Goal: Information Seeking & Learning: Learn about a topic

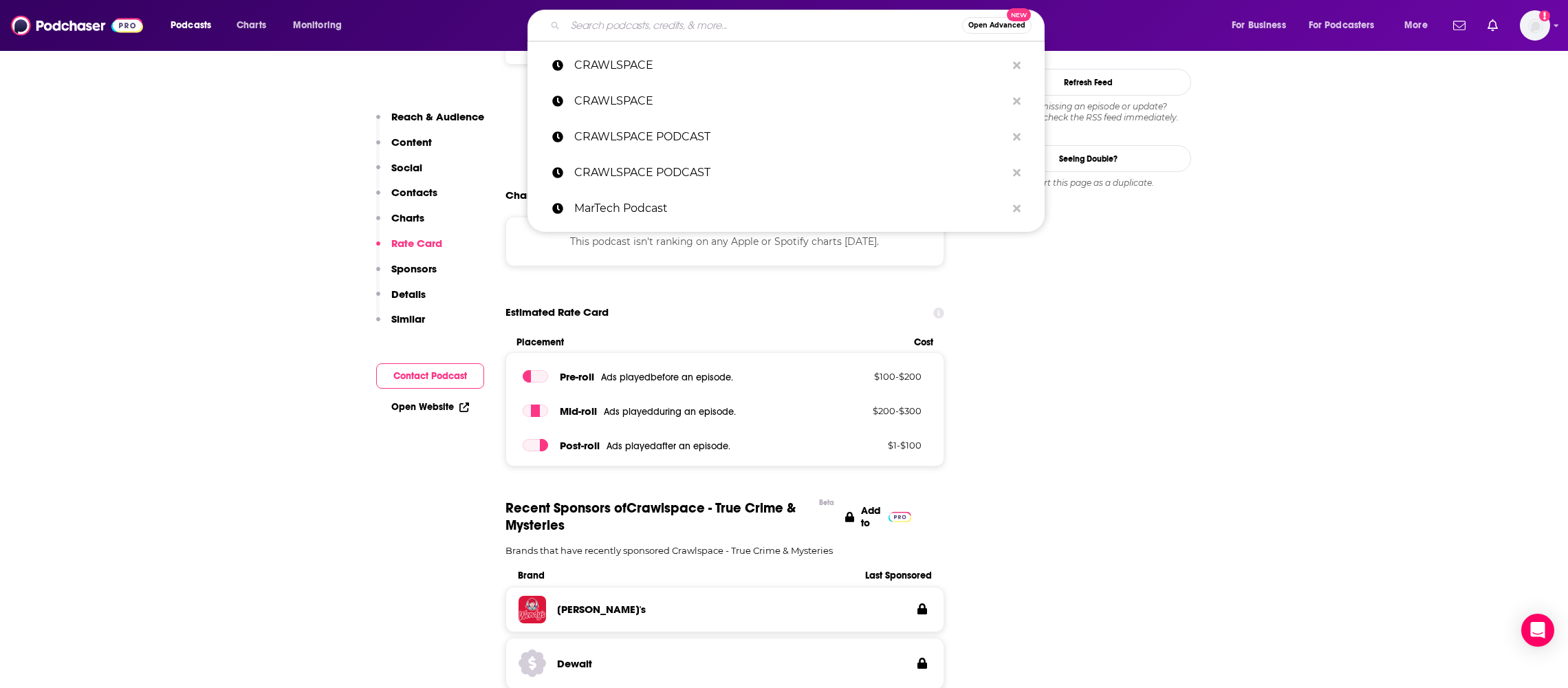
click at [592, 33] on input "Search podcasts, credits, & more..." at bounding box center [764, 25] width 397 height 22
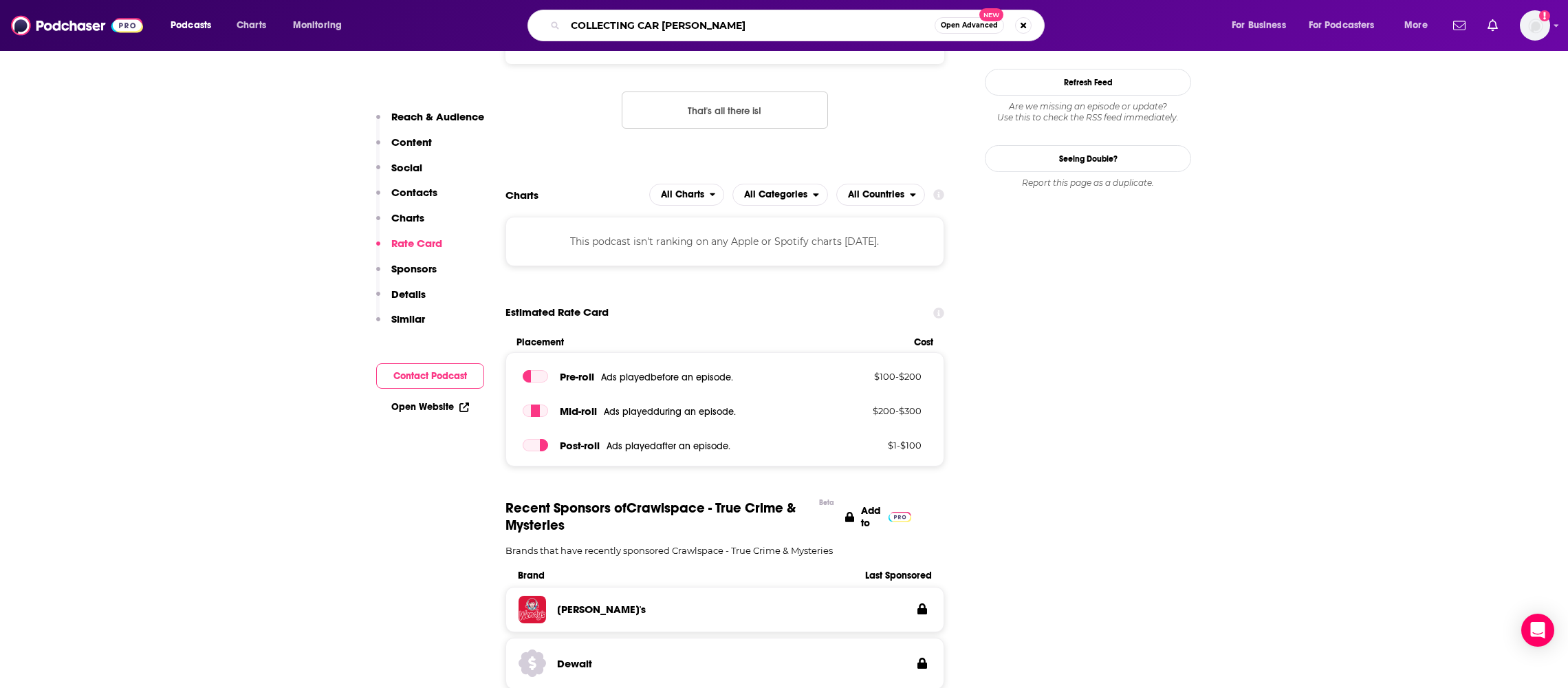
type input "COLLECTING CAR PODCAST"
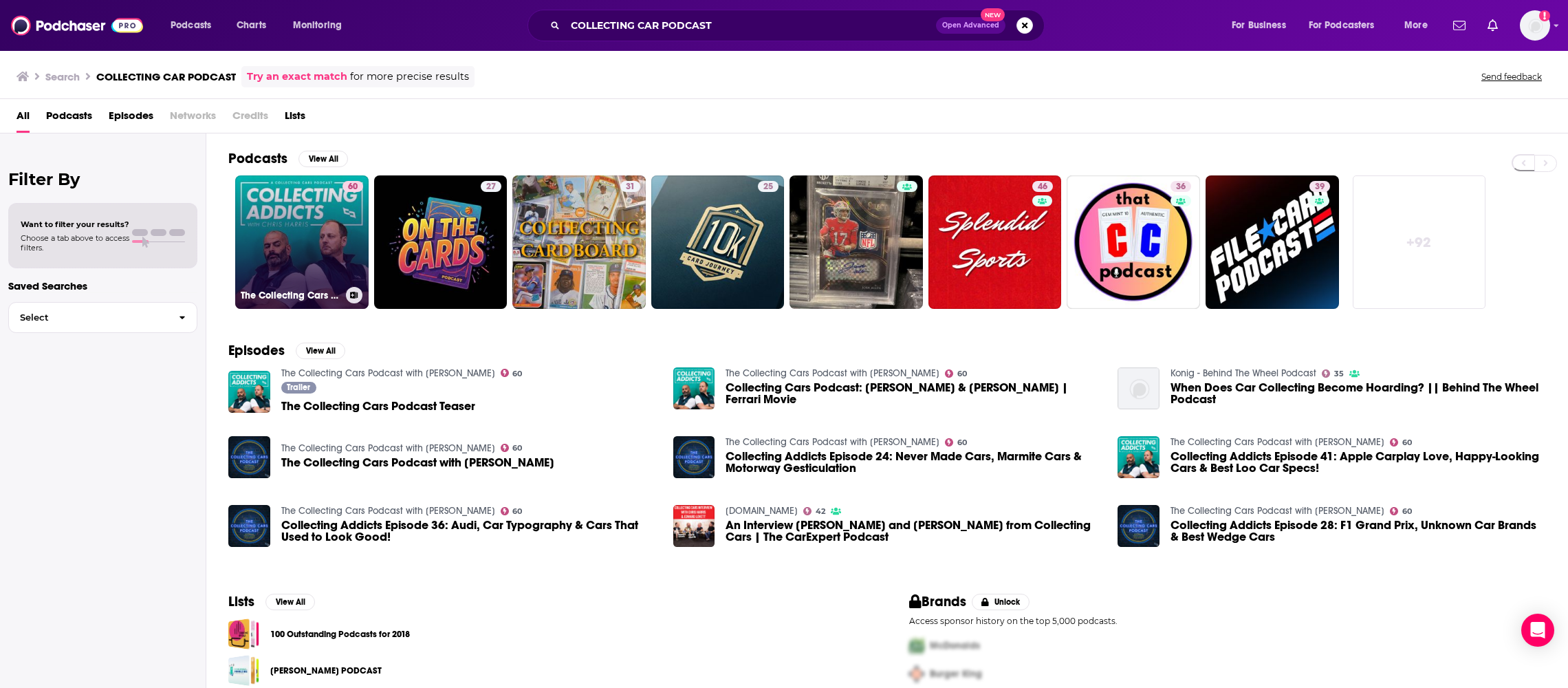
click at [289, 214] on link "60 The Collecting Cars Podcast with [PERSON_NAME]" at bounding box center [302, 242] width 134 height 134
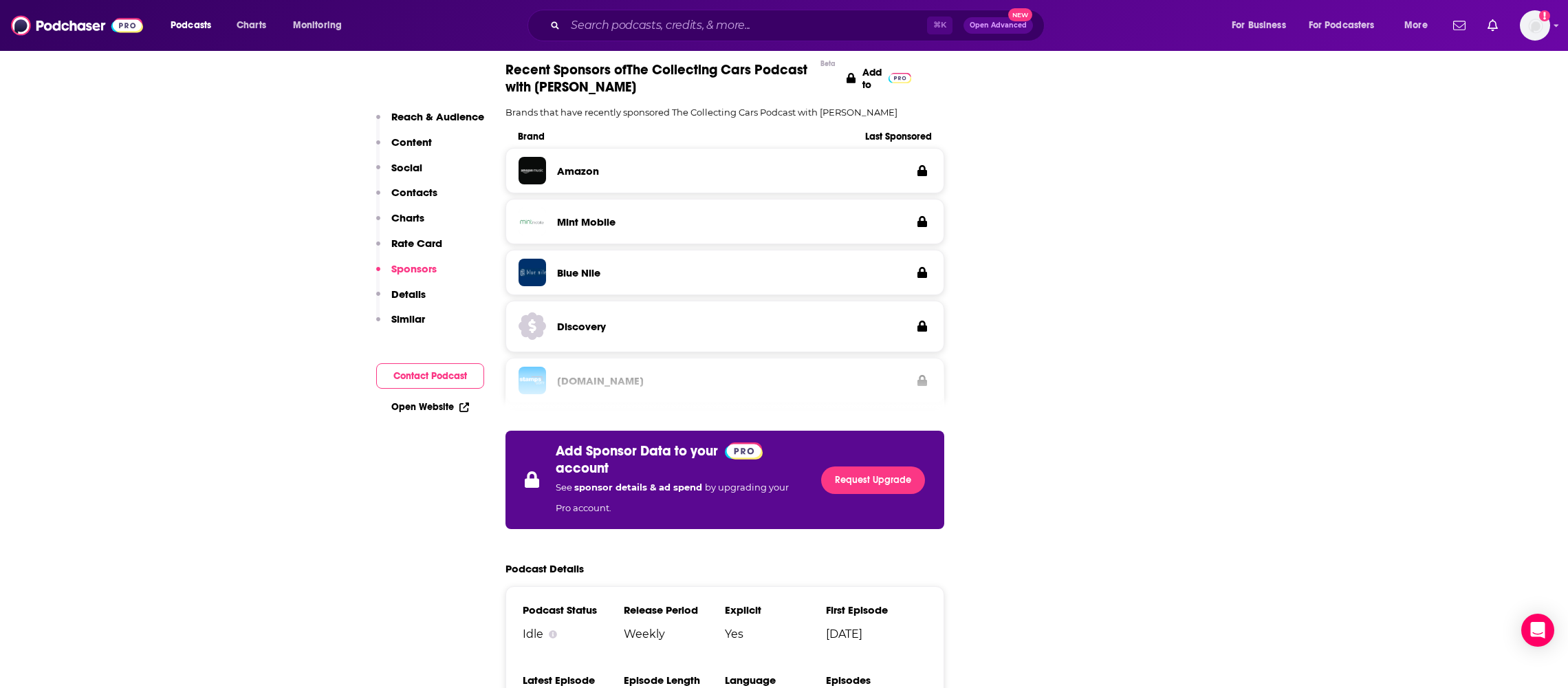
scroll to position [2348, 0]
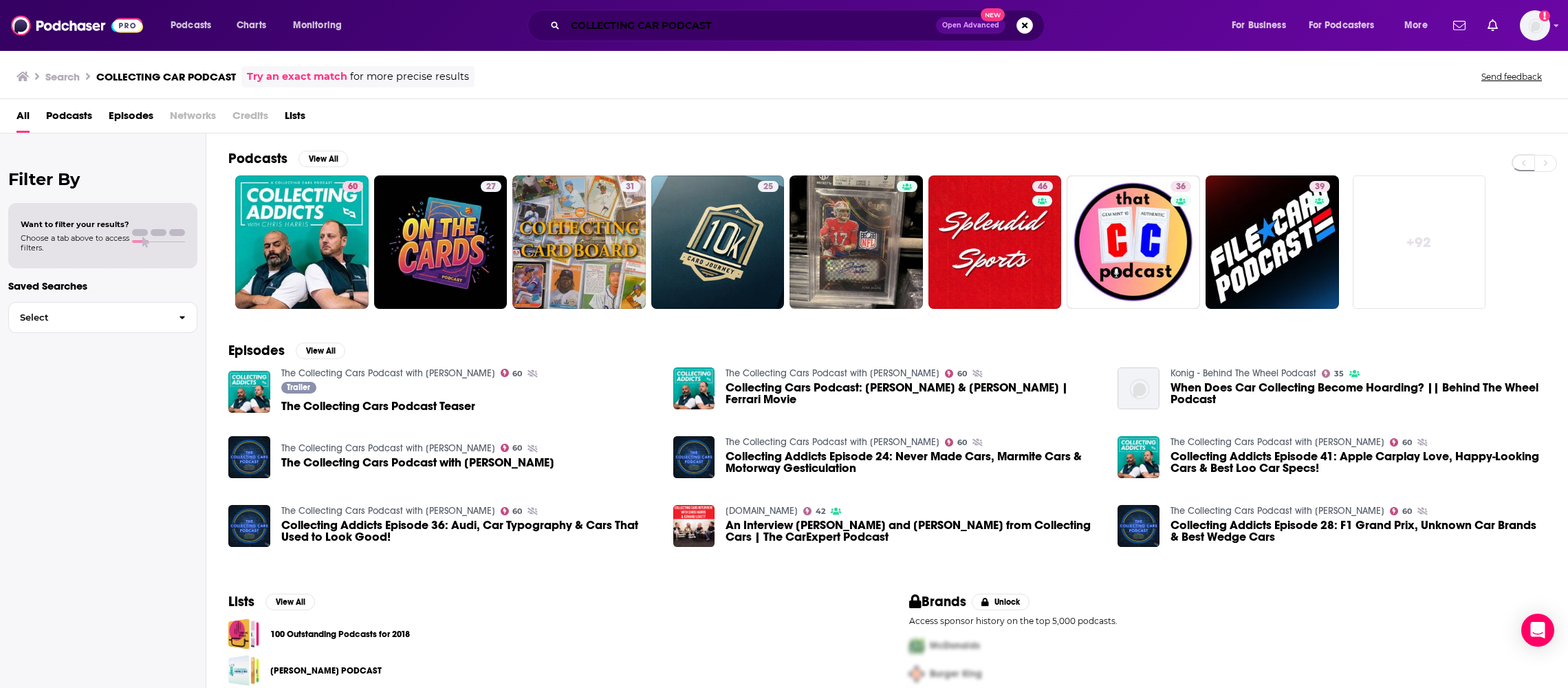
click at [597, 22] on input "COLLECTING CAR PODCAST" at bounding box center [751, 25] width 370 height 22
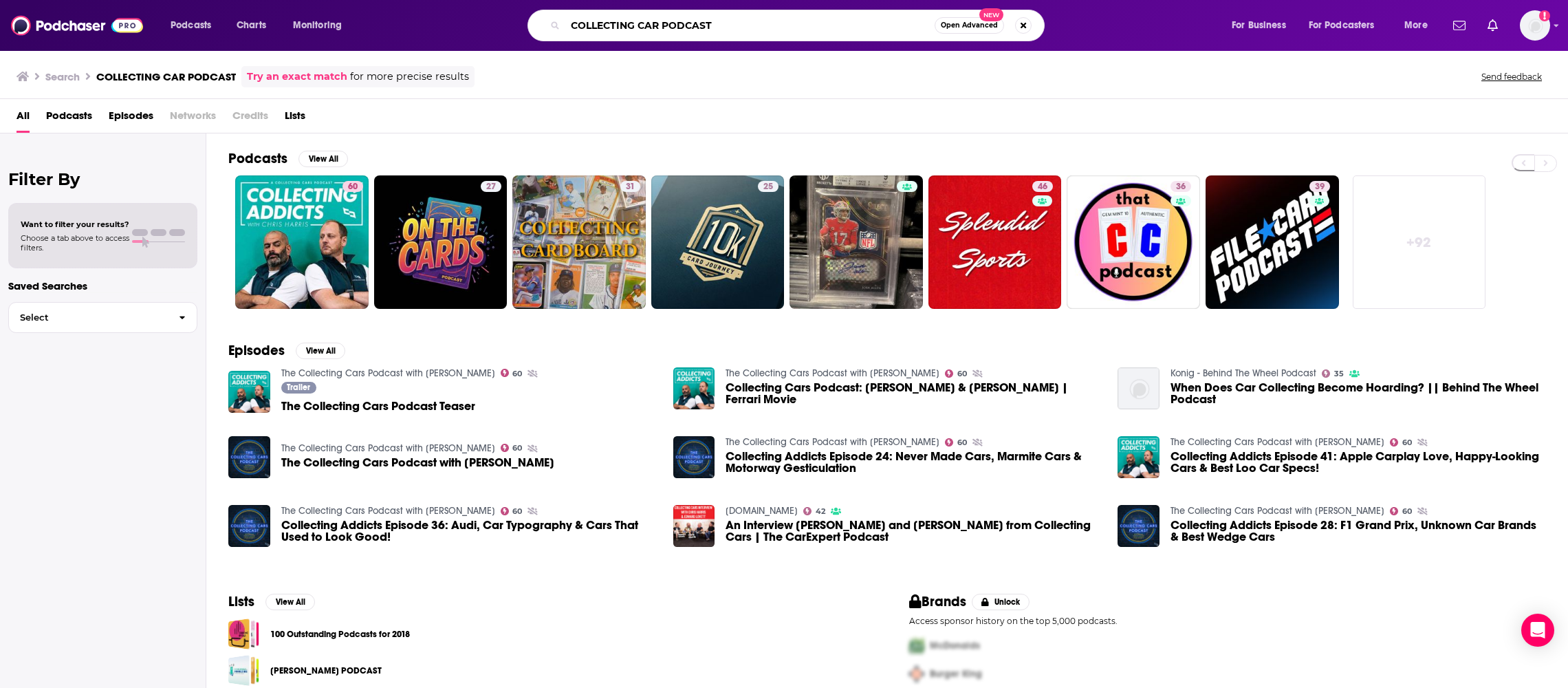
click at [597, 22] on input "COLLECTING CAR PODCAST" at bounding box center [750, 25] width 369 height 22
type input "p"
type input "PAST GAS"
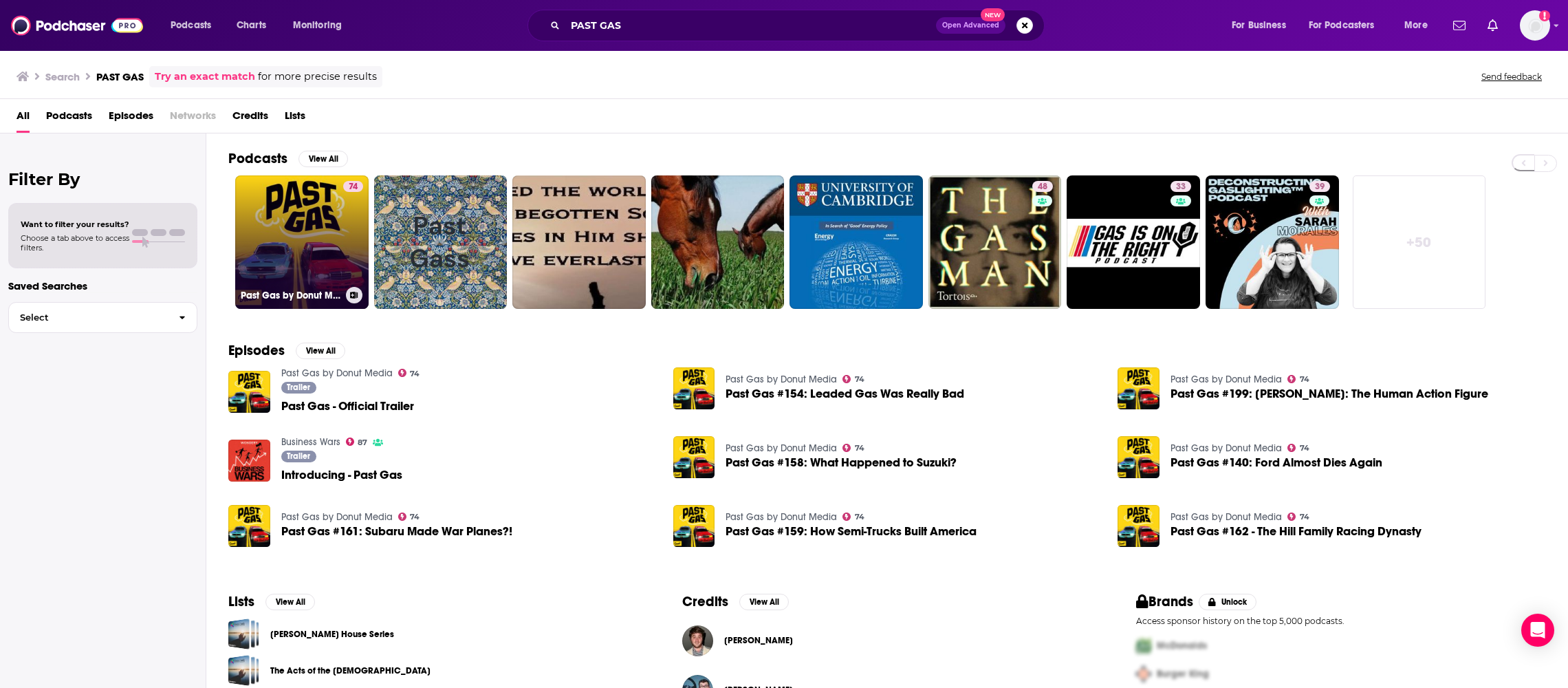
click at [316, 244] on link "74 Past Gas by Donut Media" at bounding box center [302, 242] width 134 height 134
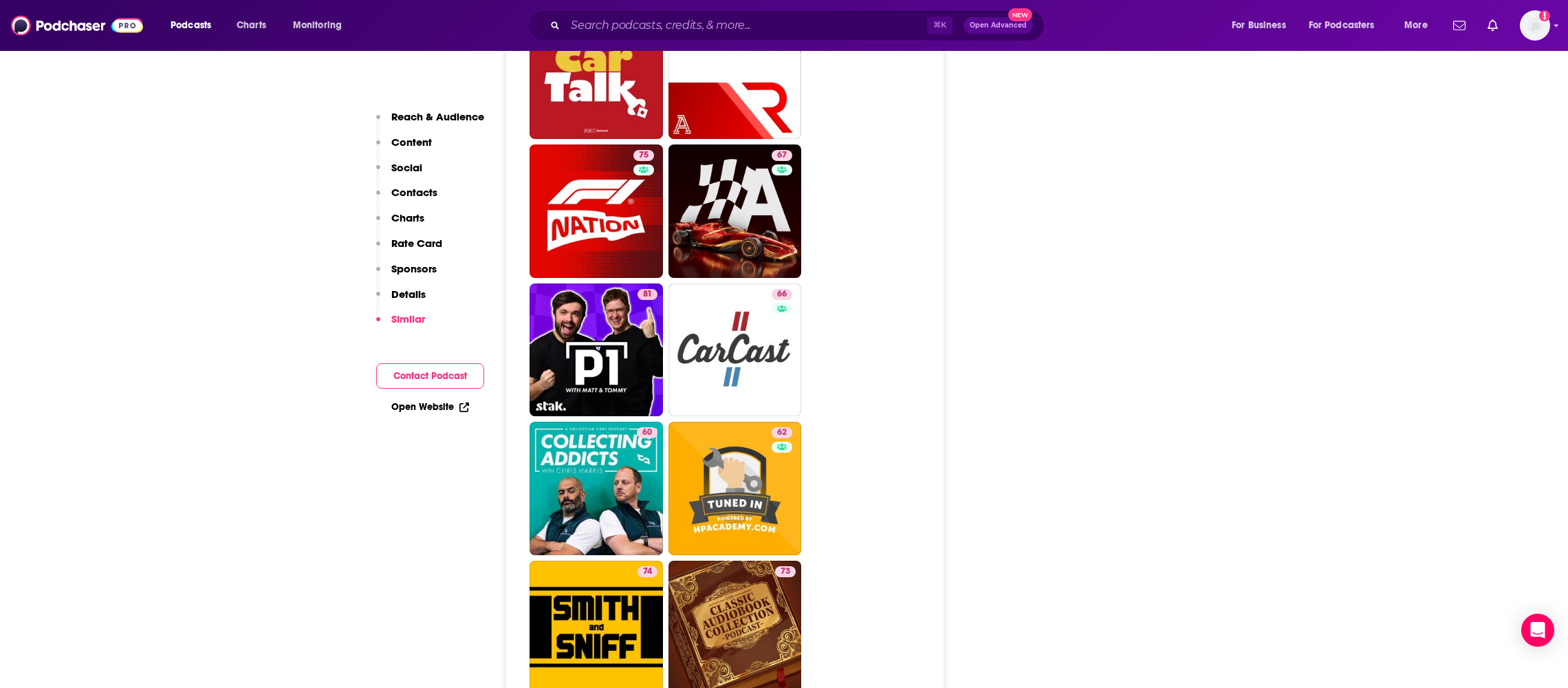
scroll to position [3204, 0]
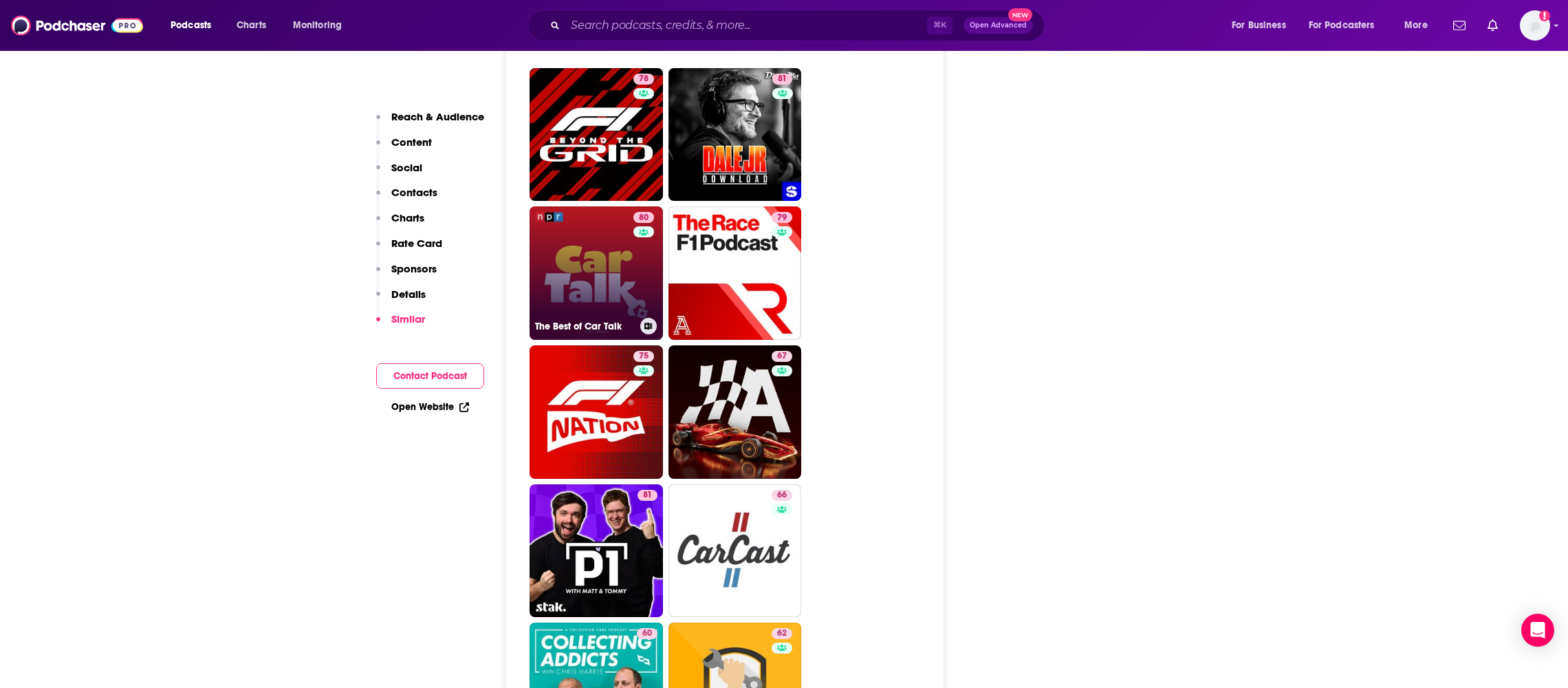
click at [604, 206] on link "80 The Best of Car Talk" at bounding box center [597, 273] width 134 height 134
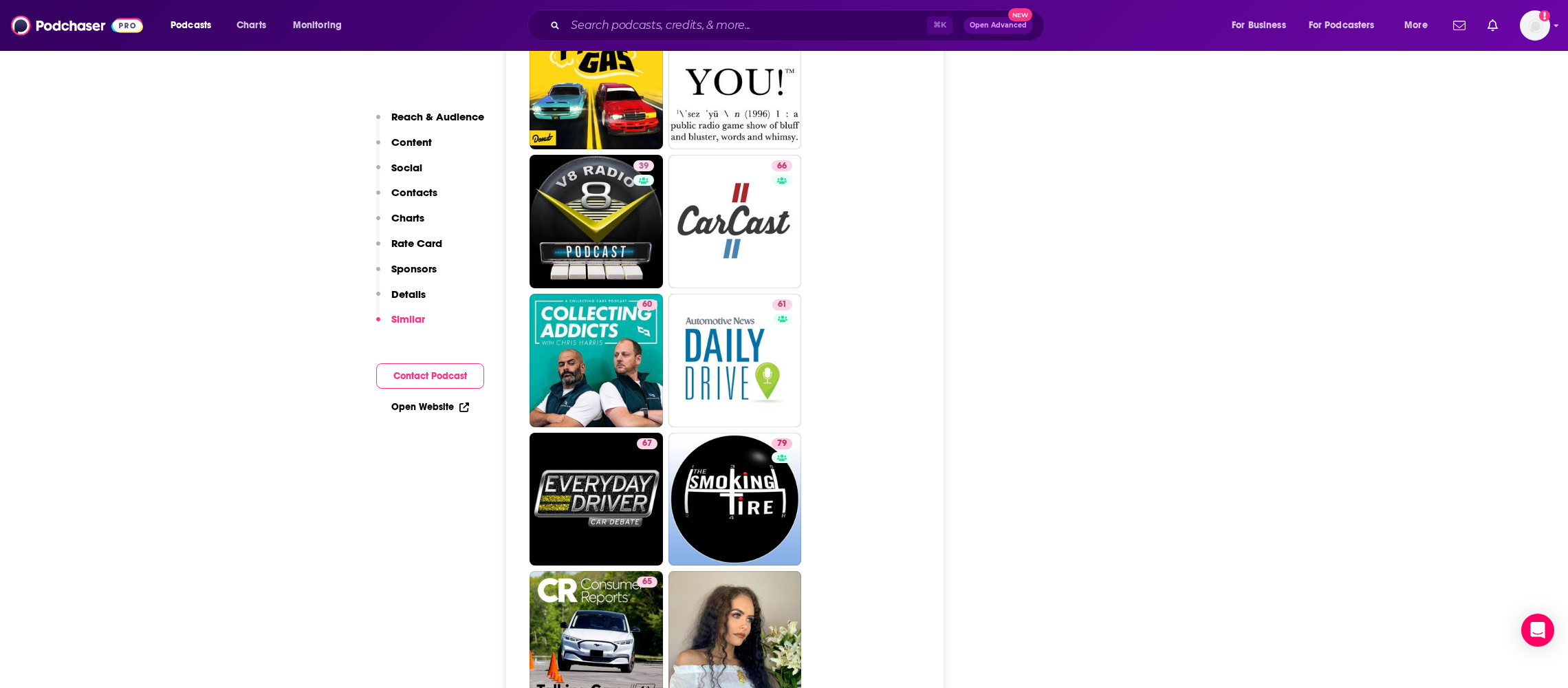
scroll to position [3357, 0]
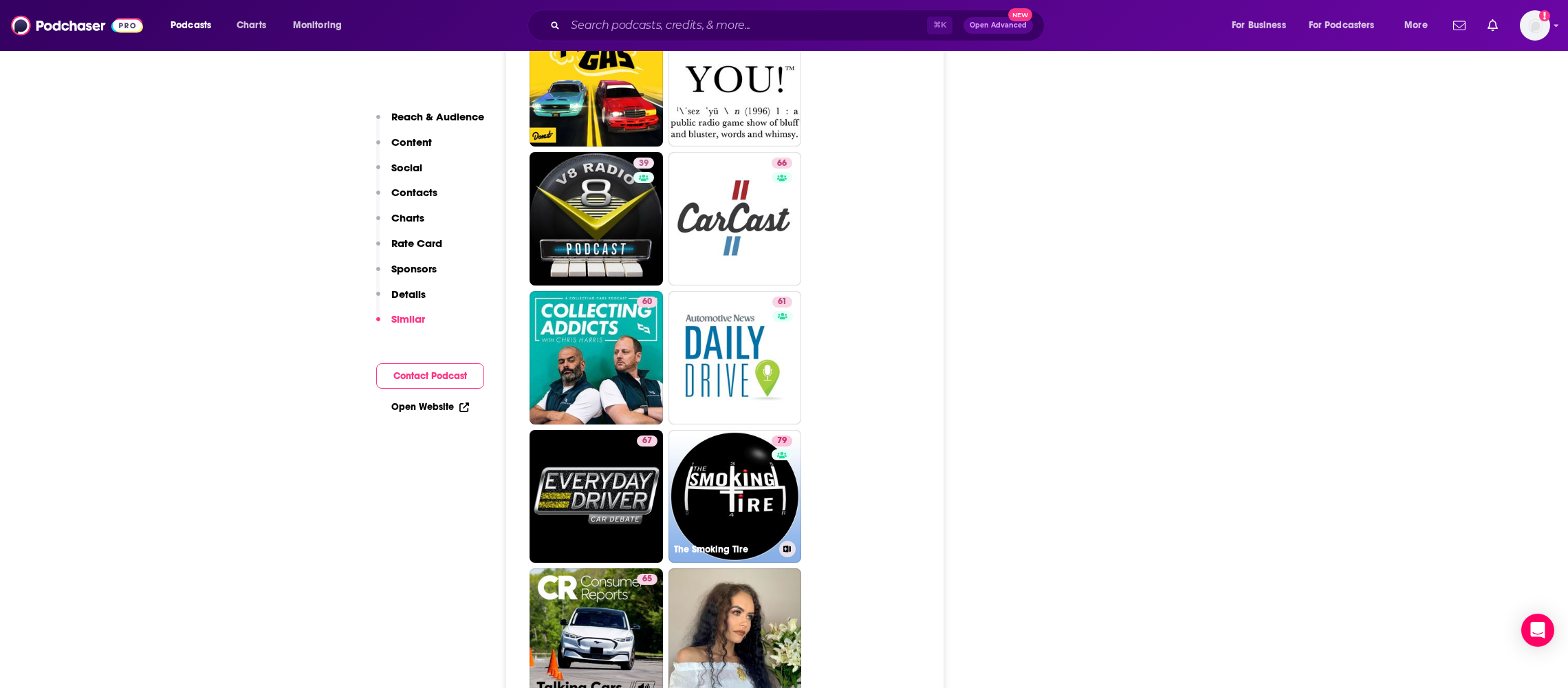
click at [734, 430] on link "79 The Smoking Tire" at bounding box center [735, 497] width 134 height 134
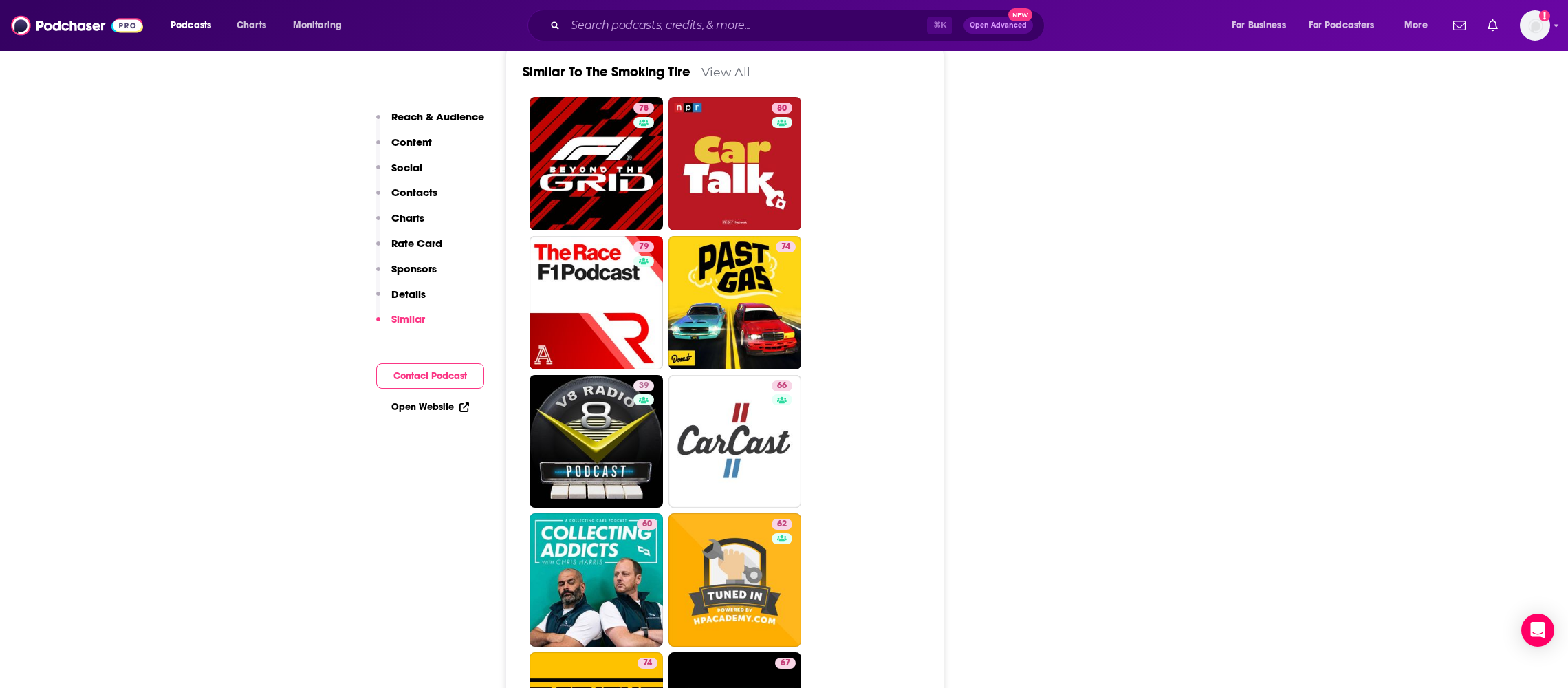
scroll to position [3070, 0]
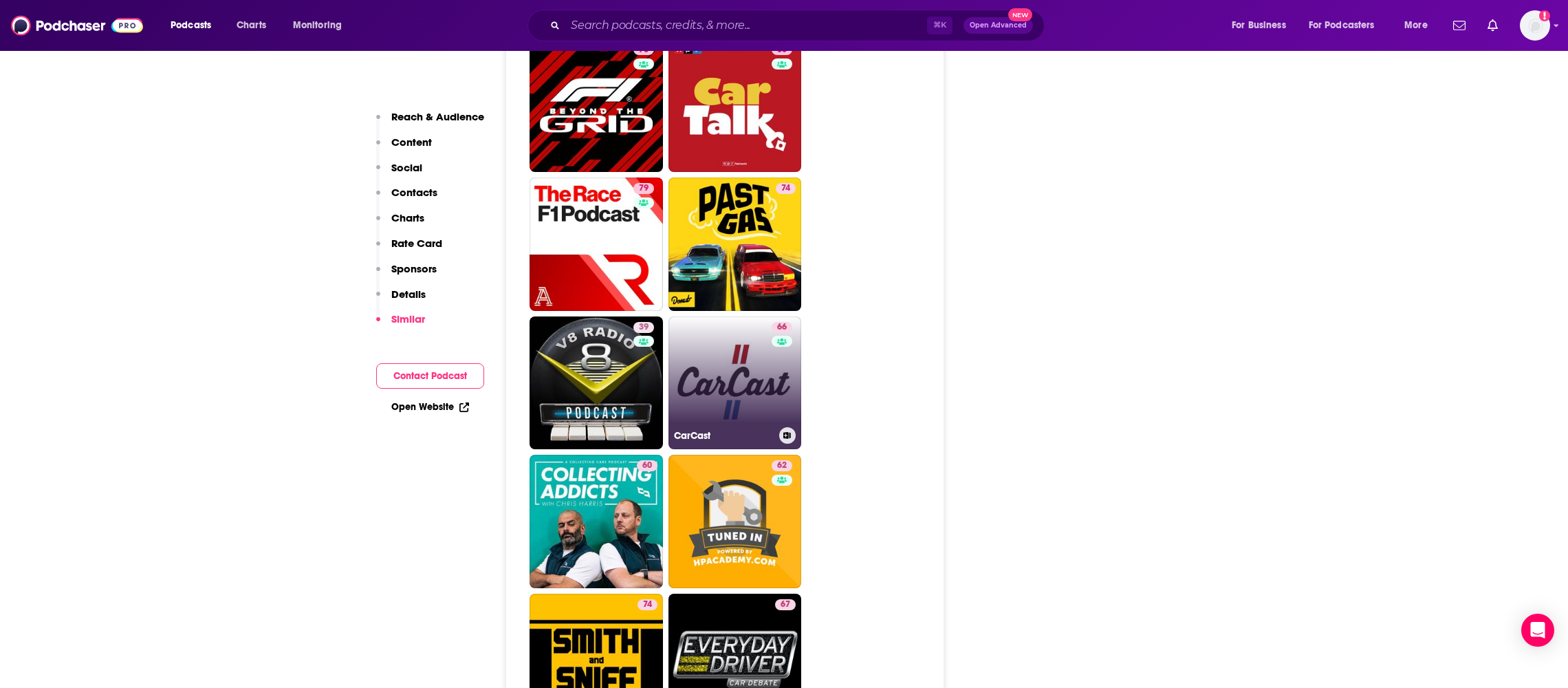
click at [728, 317] on link "66 CarCast" at bounding box center [735, 383] width 134 height 134
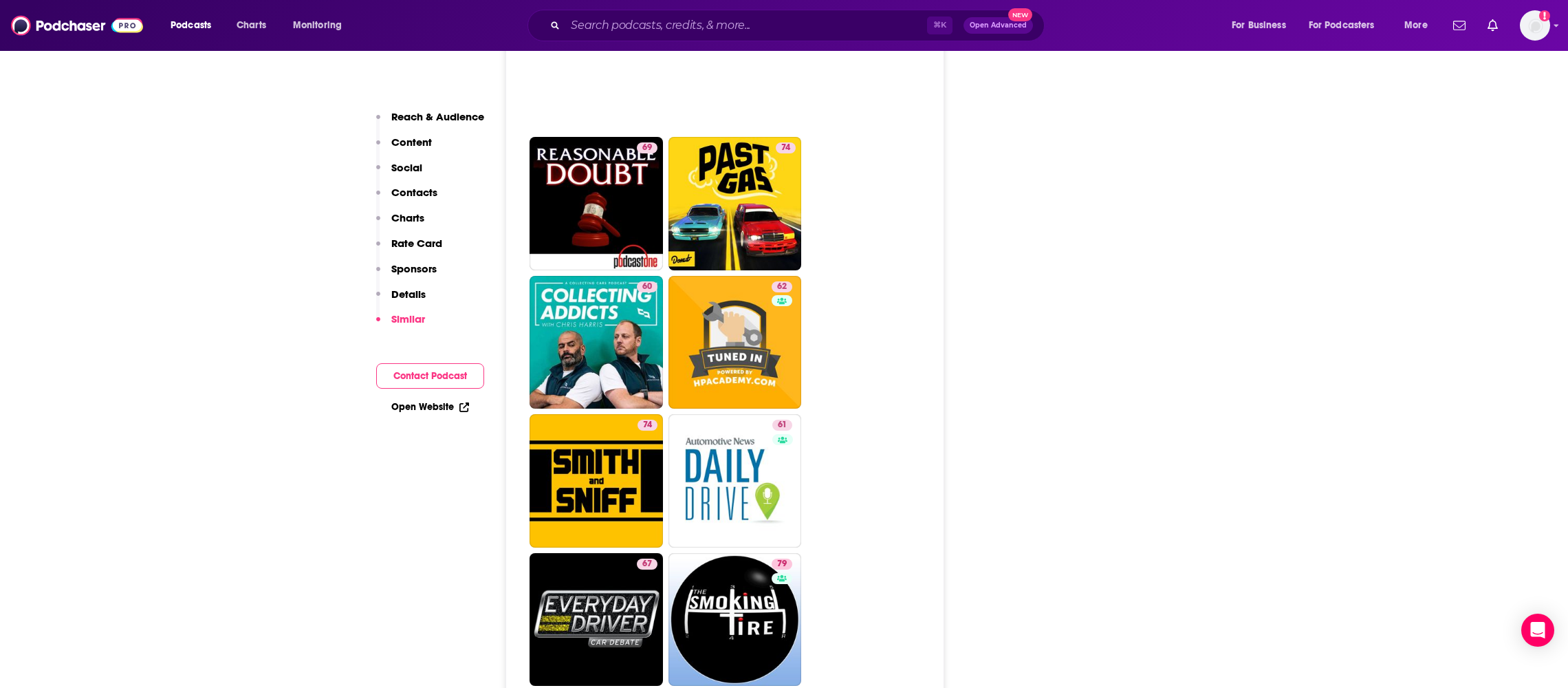
scroll to position [3405, 0]
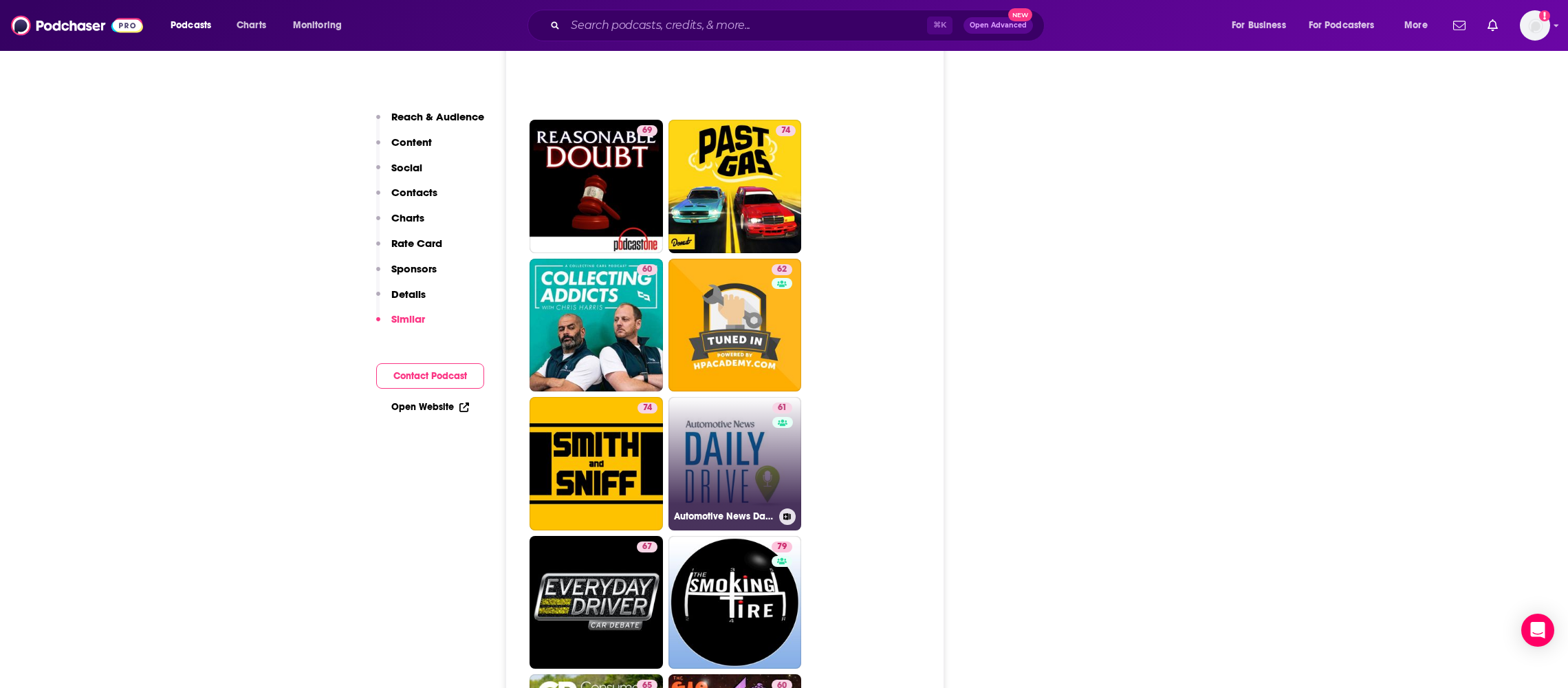
click at [719, 397] on link "61 Automotive News Daily Drive" at bounding box center [735, 464] width 134 height 134
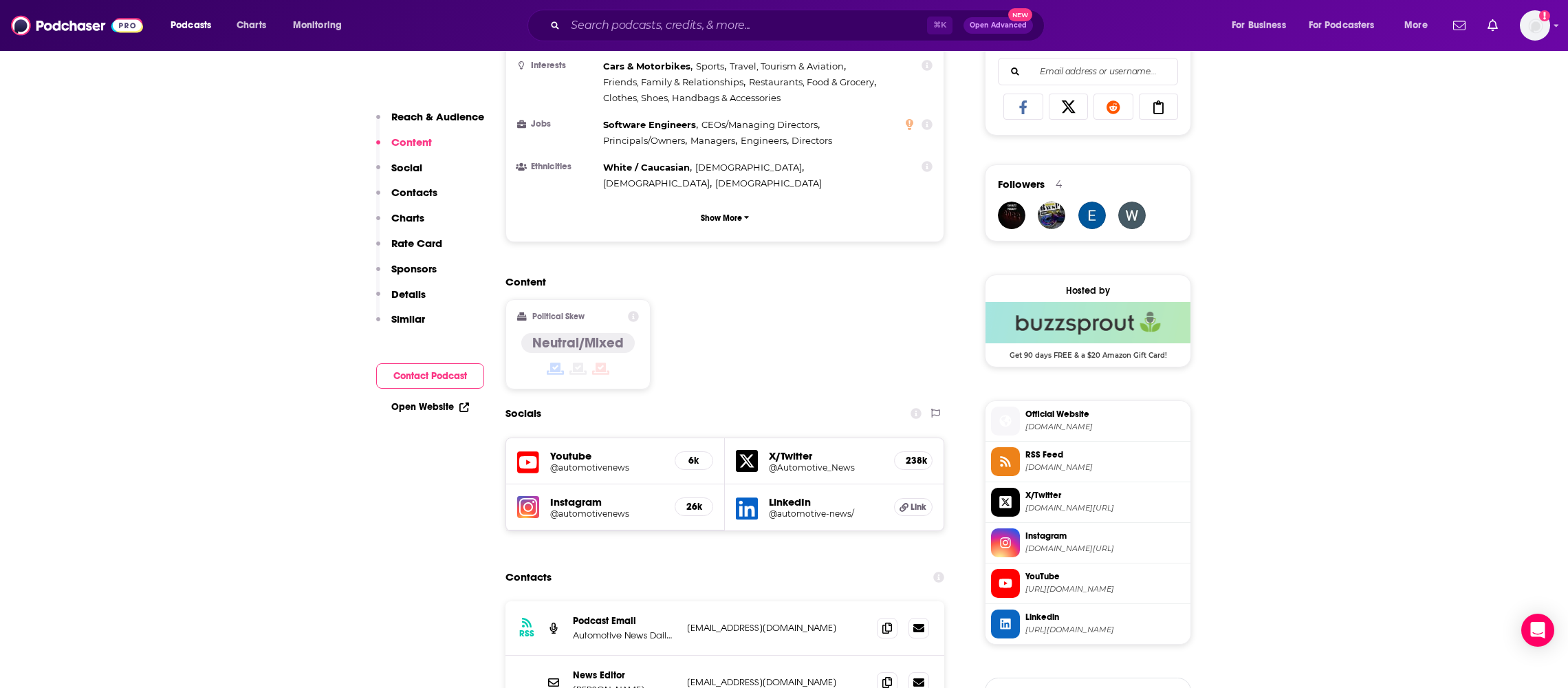
scroll to position [1069, 0]
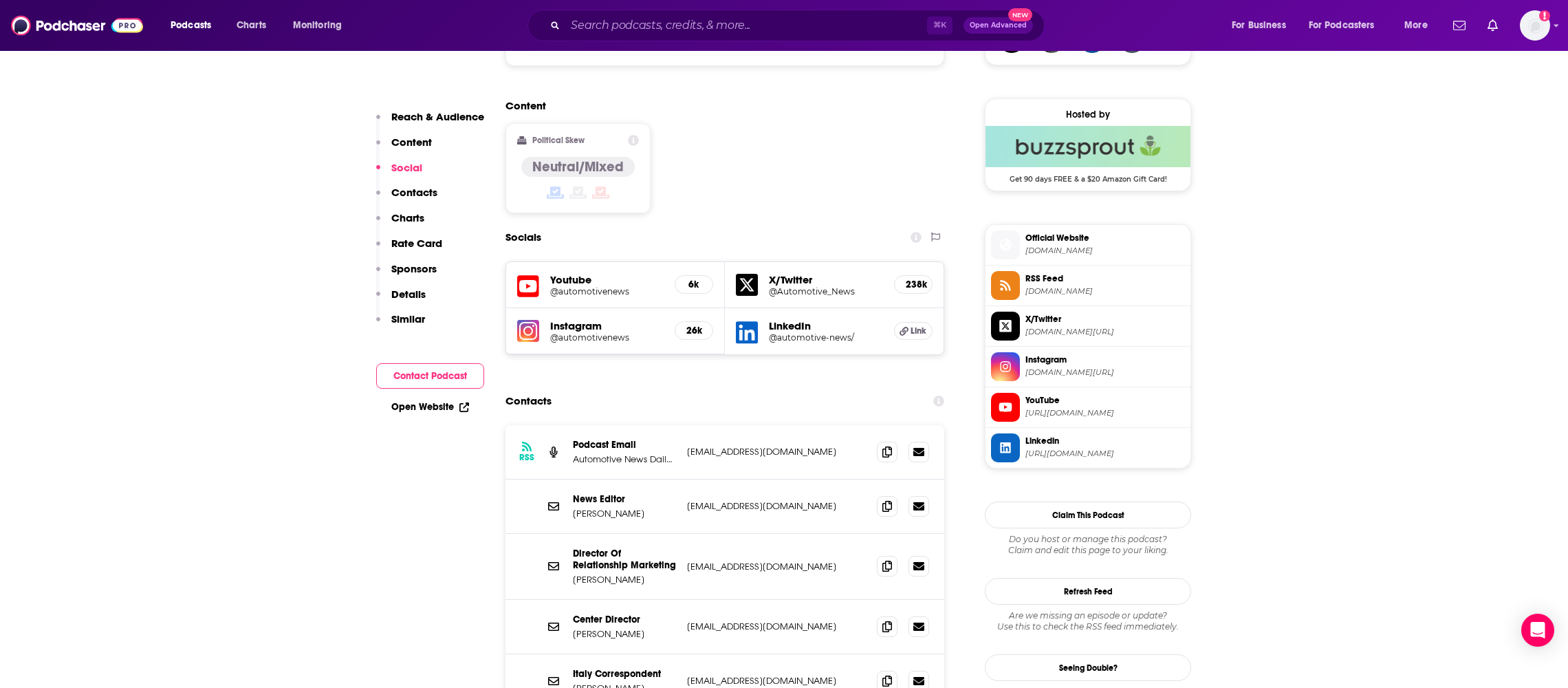
click at [625, 453] on p "Automotive News Daily Drive" at bounding box center [625, 459] width 103 height 11
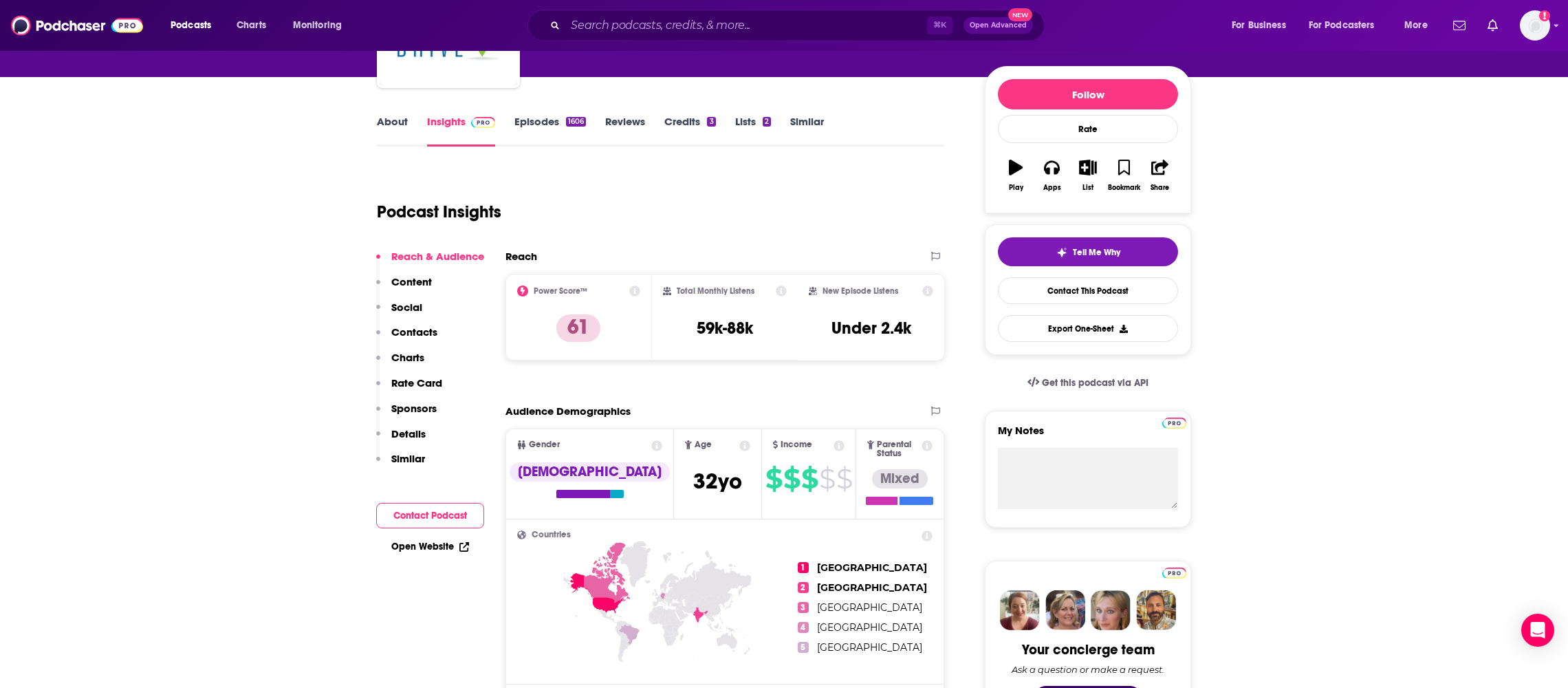
scroll to position [0, 0]
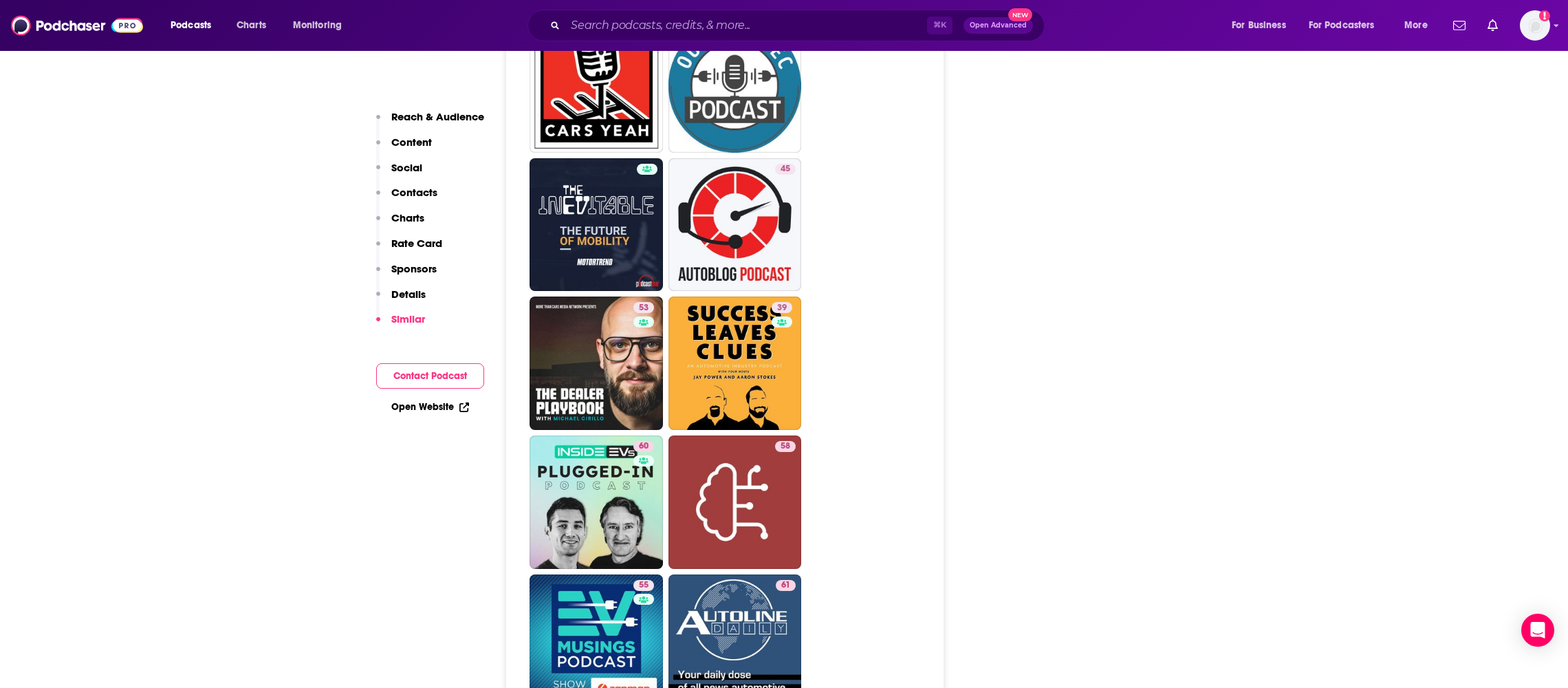
scroll to position [4078, 0]
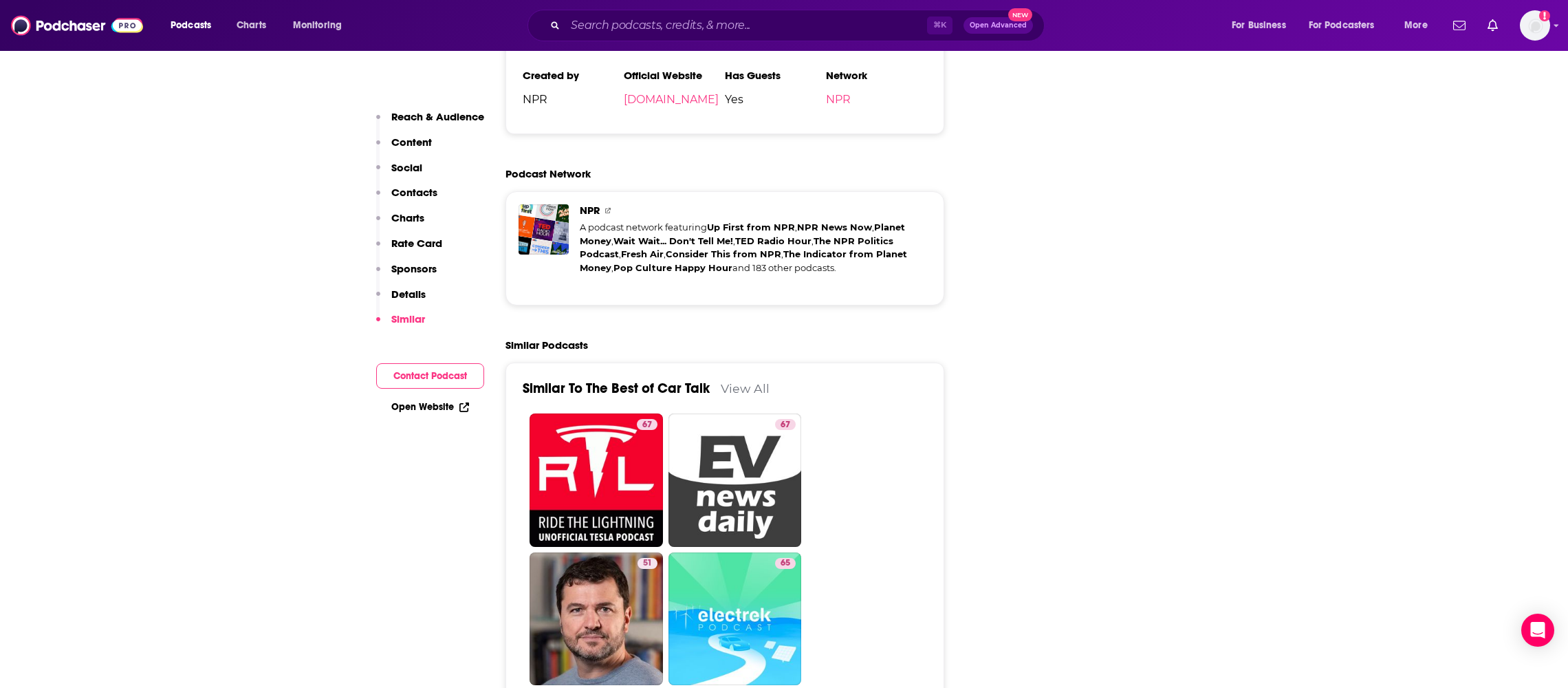
scroll to position [2789, 0]
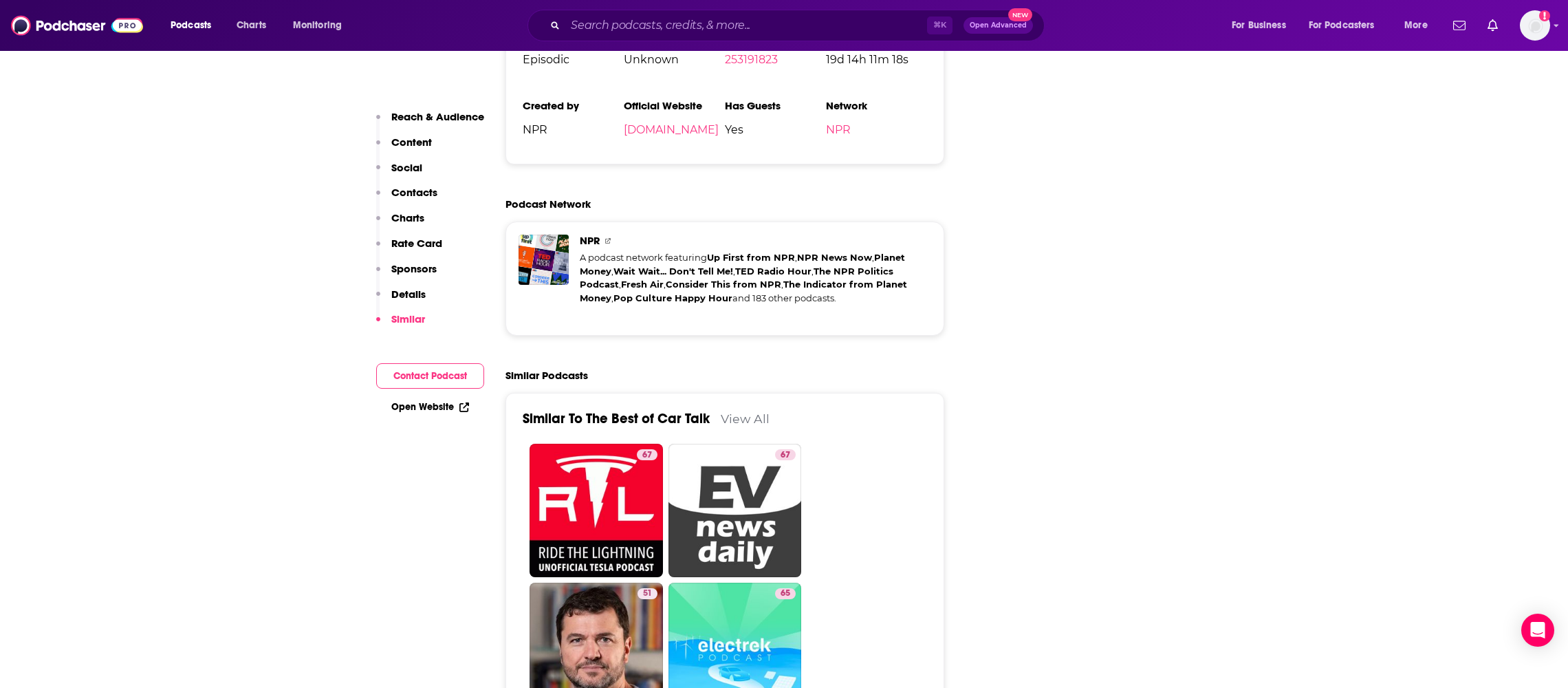
type input "[URL][DOMAIN_NAME]"
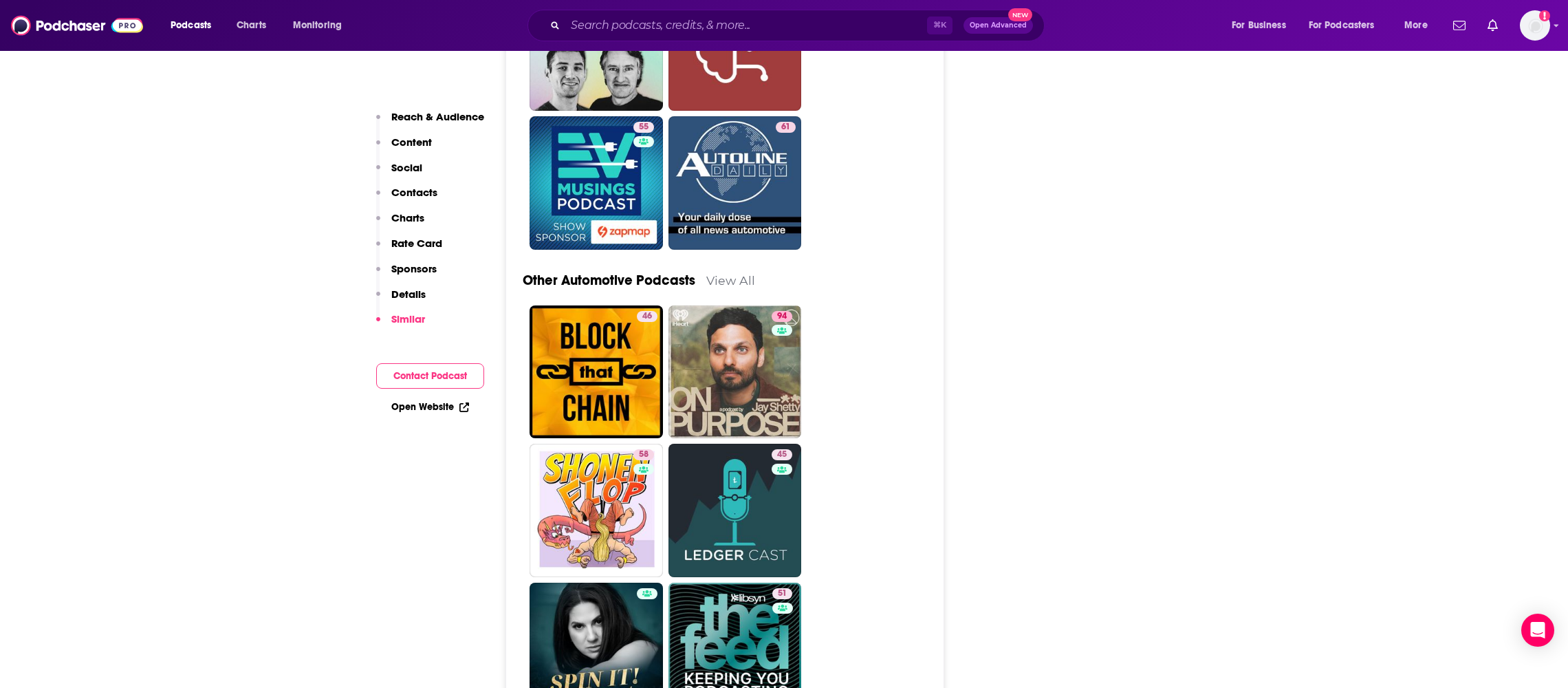
scroll to position [4698, 0]
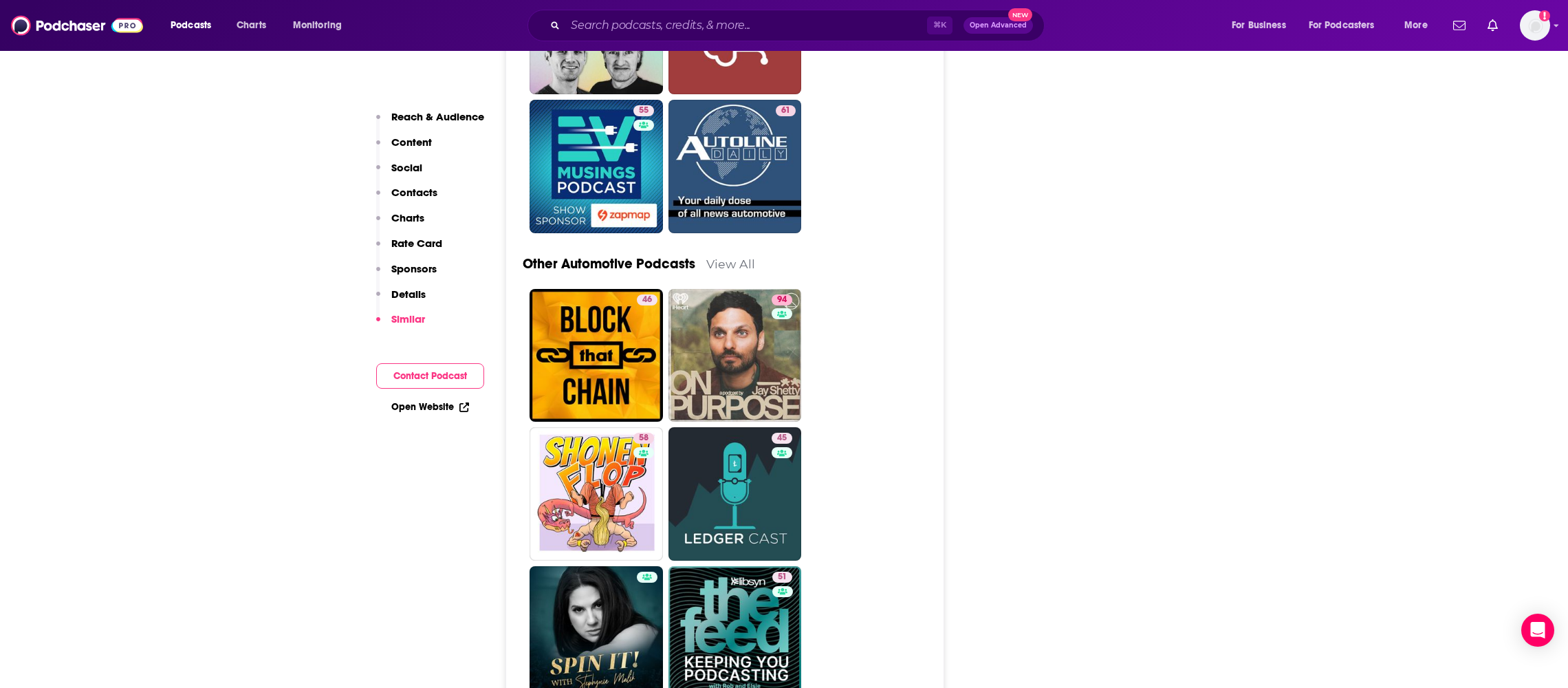
click at [731, 256] on link "View All" at bounding box center [731, 264] width 49 height 14
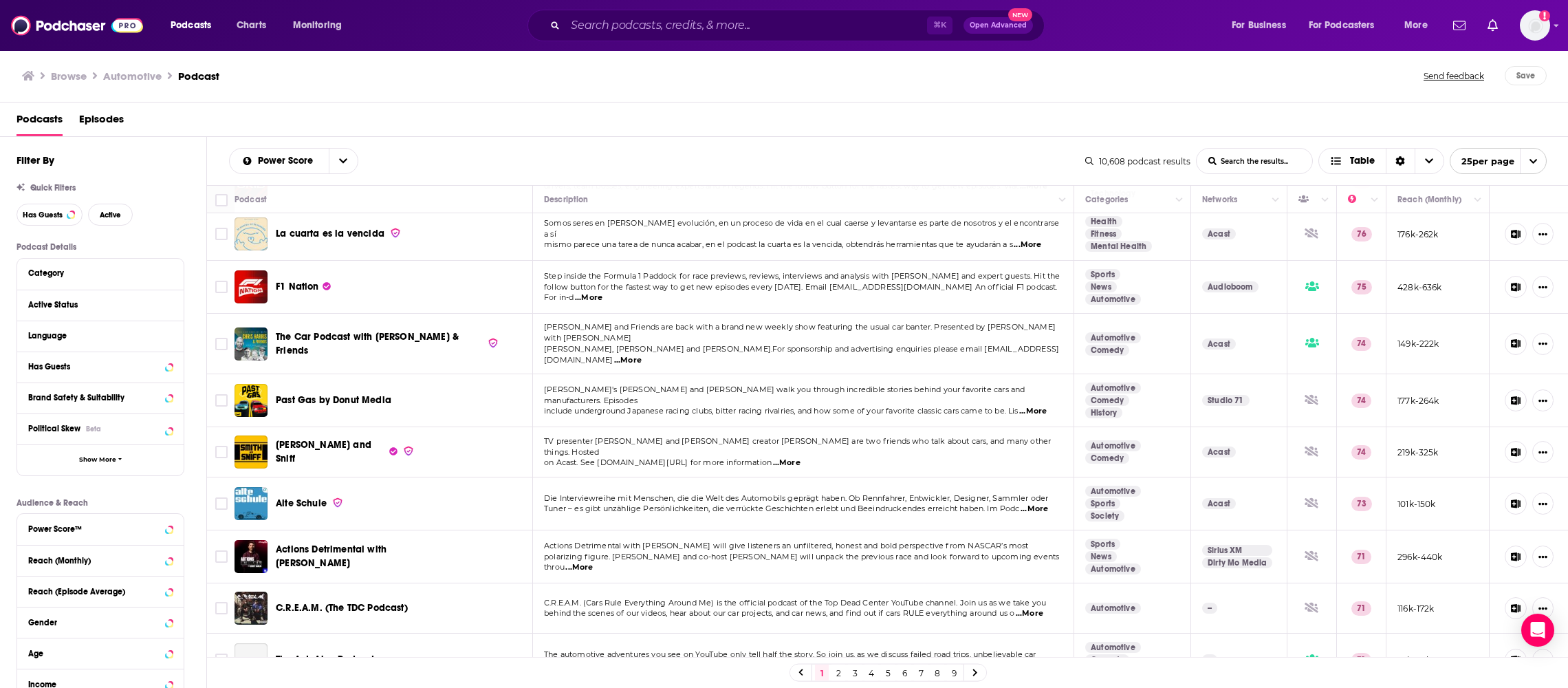
scroll to position [219, 0]
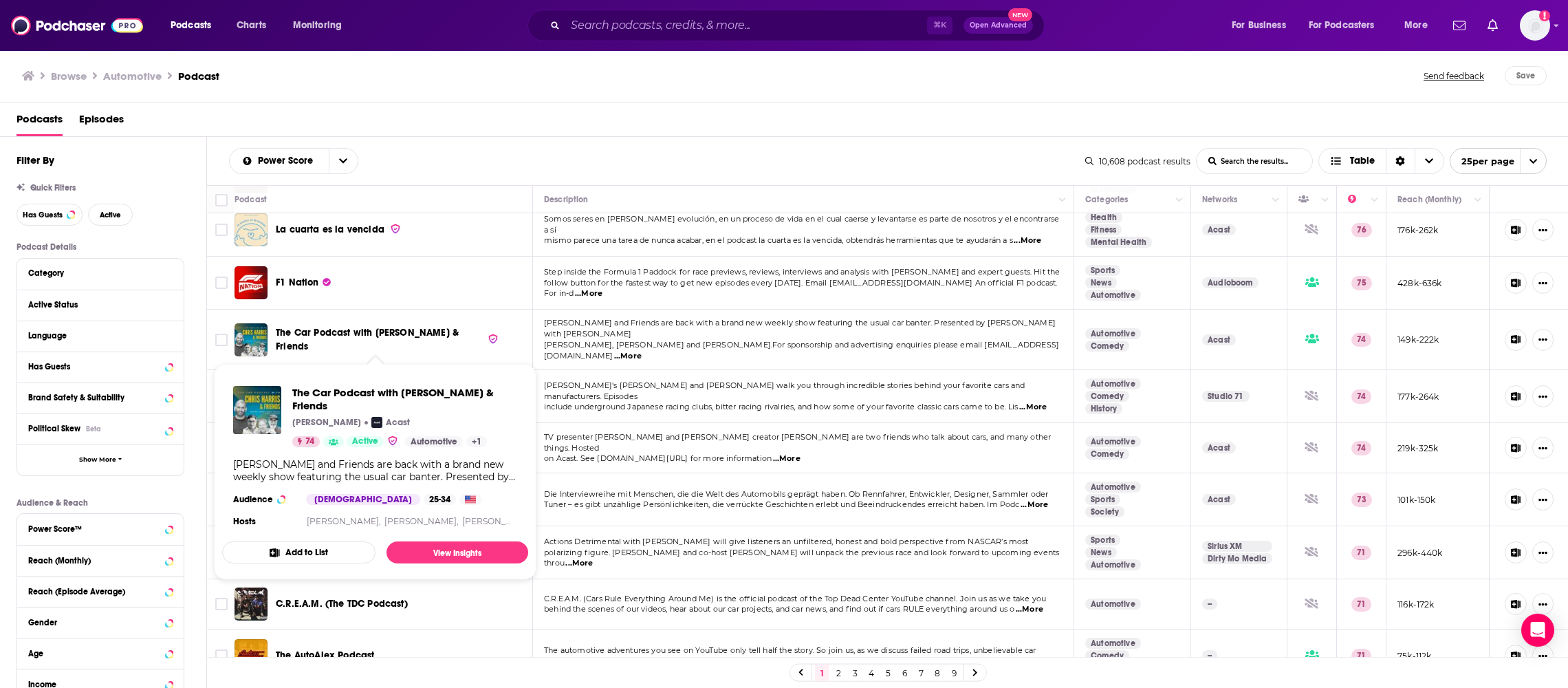
click at [391, 328] on span "The Car Podcast with [PERSON_NAME] & Friends" at bounding box center [367, 339] width 183 height 25
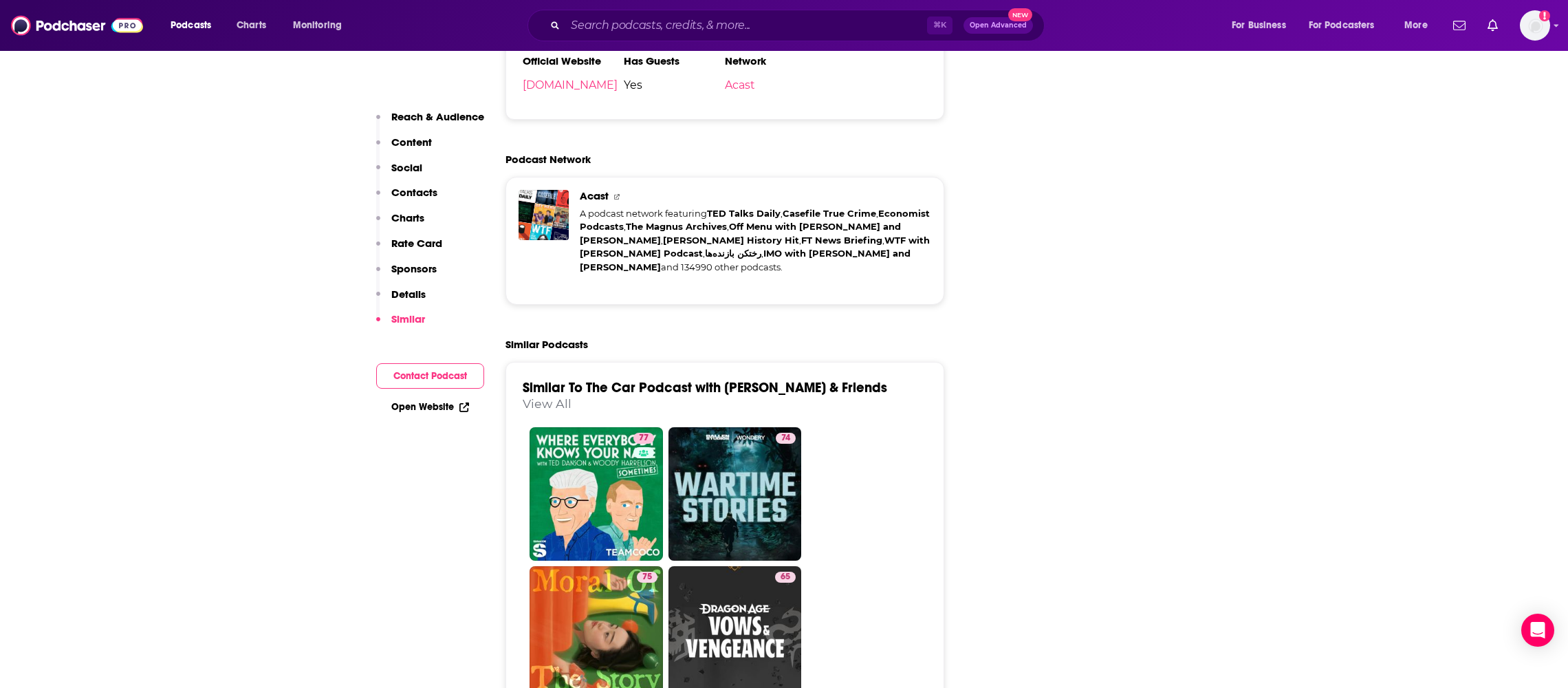
scroll to position [2890, 0]
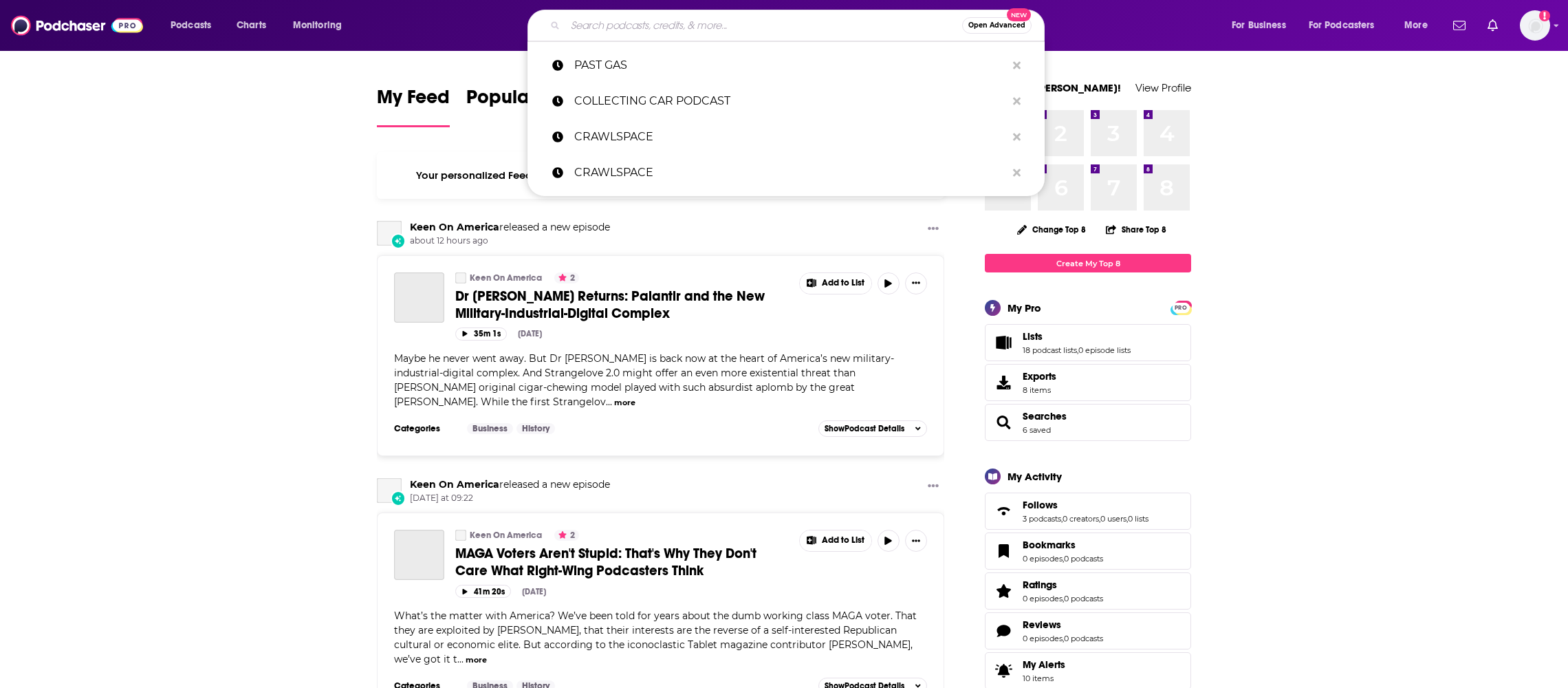
click at [605, 27] on input "Search podcasts, credits, & more..." at bounding box center [764, 25] width 397 height 22
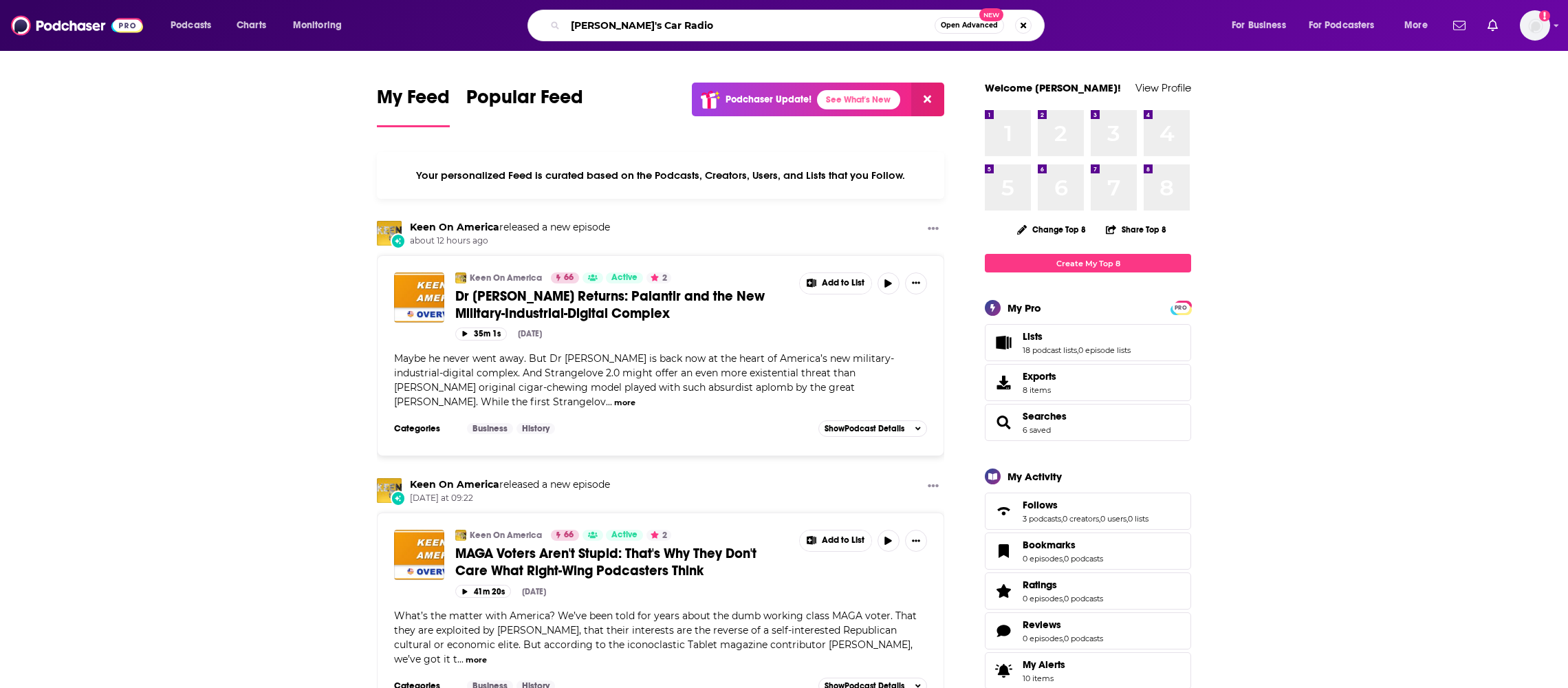
type input "[PERSON_NAME]'s Car Radio"
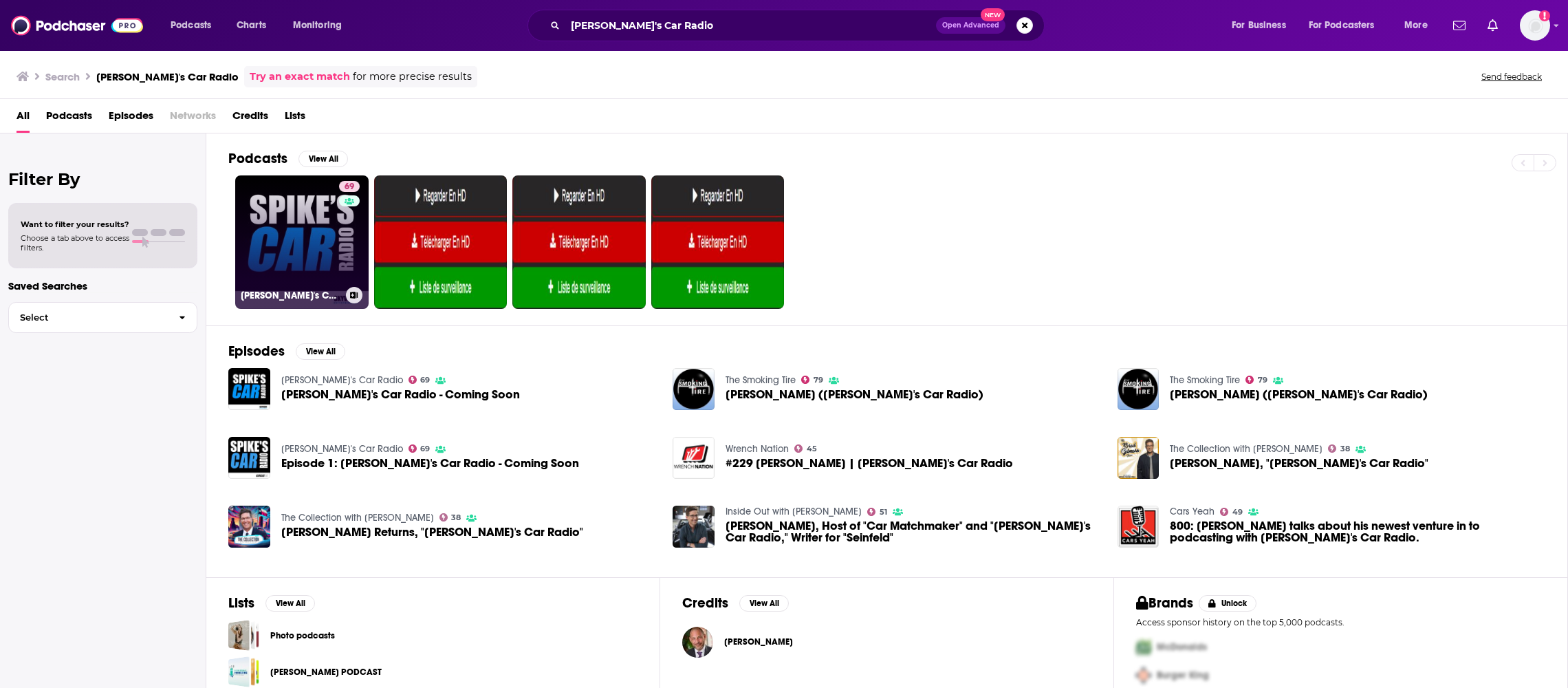
click at [282, 233] on link "69 Spike's Car Radio" at bounding box center [302, 242] width 134 height 134
